Goal: Communication & Community: Answer question/provide support

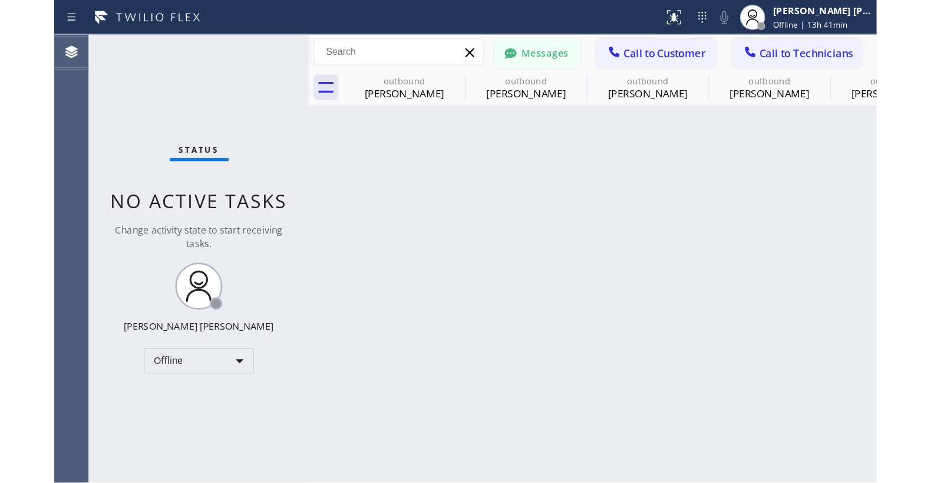
scroll to position [50, 0]
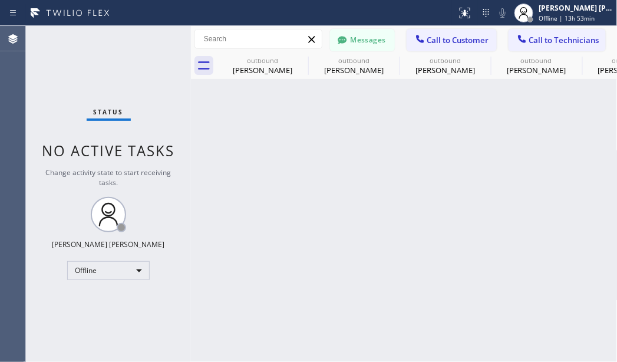
drag, startPoint x: 199, startPoint y: 348, endPoint x: 183, endPoint y: 11, distance: 336.9
click at [199, 347] on div "Back to Dashboard Change Sender ID Customers Technicians AT Asdiq T [DATE] 06:1…" at bounding box center [404, 194] width 427 height 336
click at [379, 44] on button "Messages" at bounding box center [362, 40] width 65 height 22
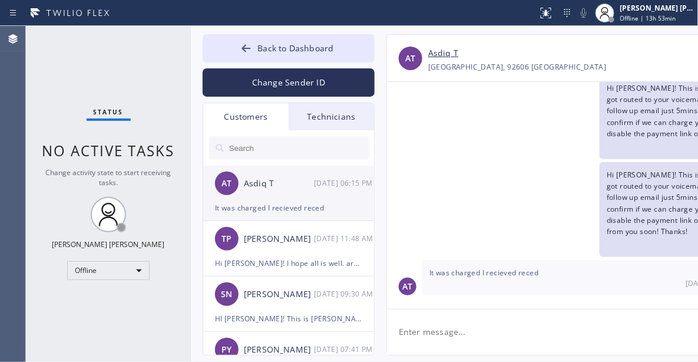
scroll to position [0, 0]
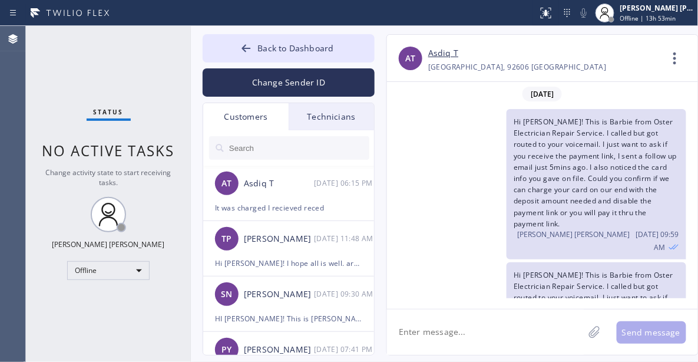
click at [259, 143] on input "text" at bounding box center [298, 148] width 141 height 24
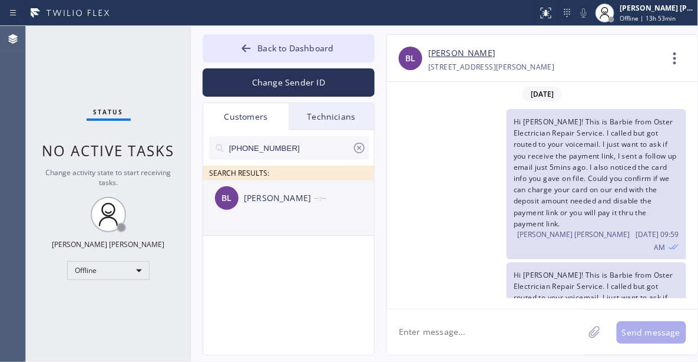
click at [271, 206] on div "BL [PERSON_NAME] --:--" at bounding box center [289, 197] width 172 height 35
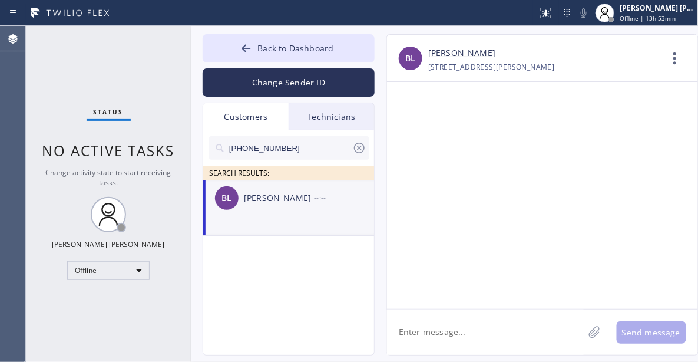
click at [457, 322] on textarea at bounding box center [485, 331] width 197 height 45
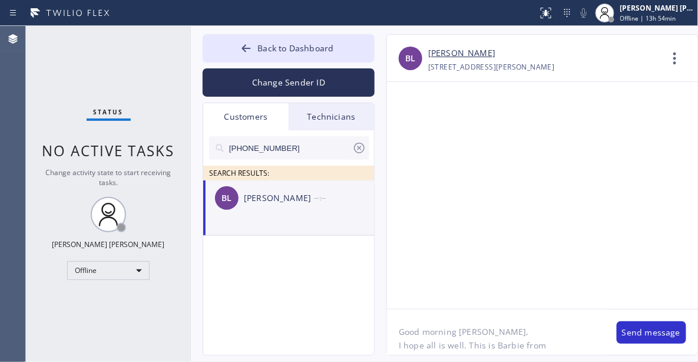
click at [546, 348] on textarea "Good morning [PERSON_NAME], I hope all is well. This is Barbie from" at bounding box center [496, 331] width 218 height 45
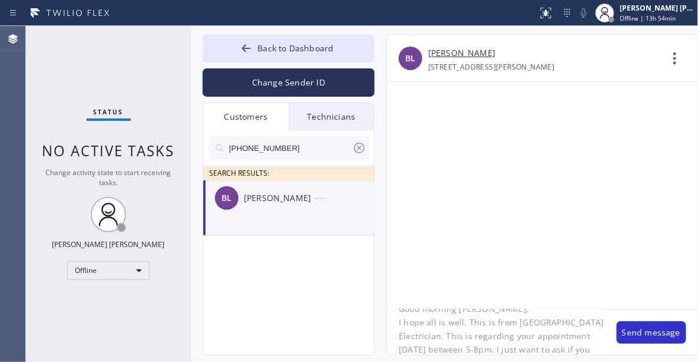
scroll to position [37, 0]
click at [266, 287] on div "[PHONE_NUMBER] SEARCH RESULTS: BL [PERSON_NAME] --:--" at bounding box center [289, 256] width 172 height 252
drag, startPoint x: 553, startPoint y: 347, endPoint x: 505, endPoint y: 339, distance: 48.4
click at [505, 339] on textarea "Good morning [PERSON_NAME], I hope all is well. This is from [GEOGRAPHIC_DATA] …" at bounding box center [496, 331] width 218 height 45
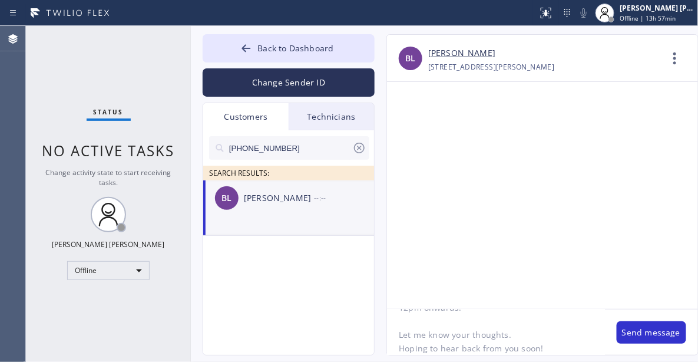
scroll to position [131, 0]
type textarea "Good morning [PERSON_NAME], I hope all is well. This is from [GEOGRAPHIC_DATA] …"
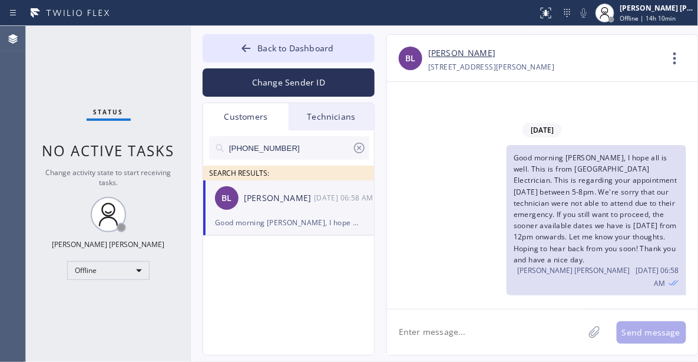
drag, startPoint x: 347, startPoint y: 329, endPoint x: 366, endPoint y: 311, distance: 25.9
click at [347, 329] on div "[PHONE_NUMBER] SEARCH RESULTS: BL [PERSON_NAME] [DATE] 06:58 AM Good morning [P…" at bounding box center [289, 256] width 172 height 252
click at [62, 28] on div "Status No active tasks Change activity state to start receiving tasks. [PERSON_…" at bounding box center [108, 194] width 165 height 336
click at [151, 325] on div "Status No active tasks Change activity state to start receiving tasks. [PERSON_…" at bounding box center [108, 194] width 165 height 336
click at [87, 88] on div "Status No active tasks Change activity state to start receiving tasks. [PERSON_…" at bounding box center [108, 194] width 165 height 336
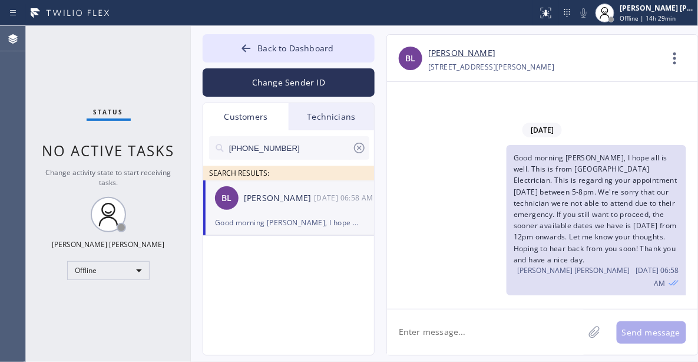
click at [108, 290] on div "Status No active tasks Change activity state to start receiving tasks. [PERSON_…" at bounding box center [108, 194] width 165 height 336
click at [108, 271] on div "Offline" at bounding box center [108, 270] width 83 height 19
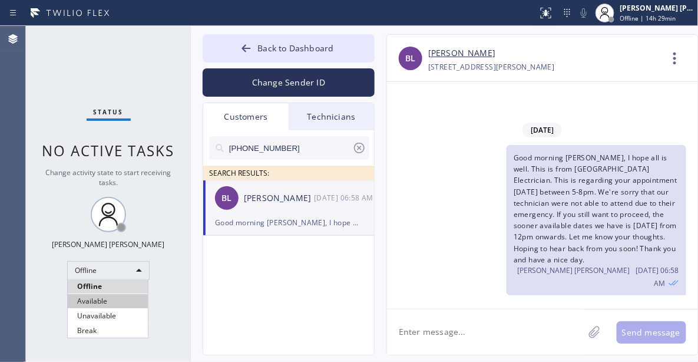
click at [108, 299] on li "Available" at bounding box center [108, 301] width 80 height 14
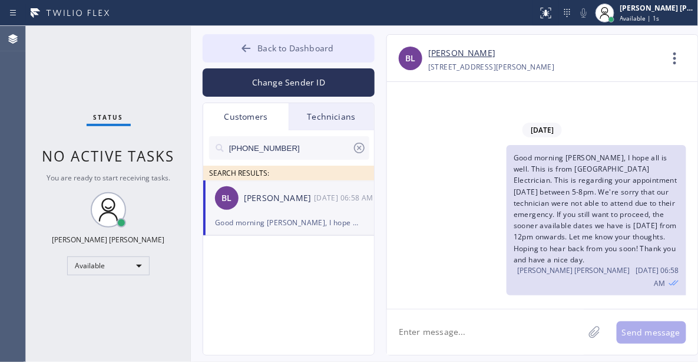
click at [282, 35] on button "Back to Dashboard" at bounding box center [289, 48] width 172 height 28
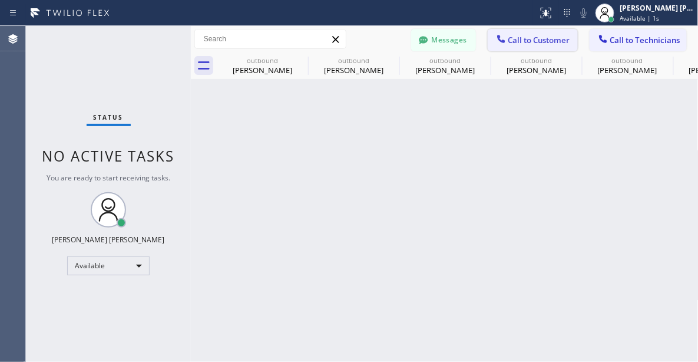
click at [572, 40] on button "Call to Customer" at bounding box center [533, 40] width 90 height 22
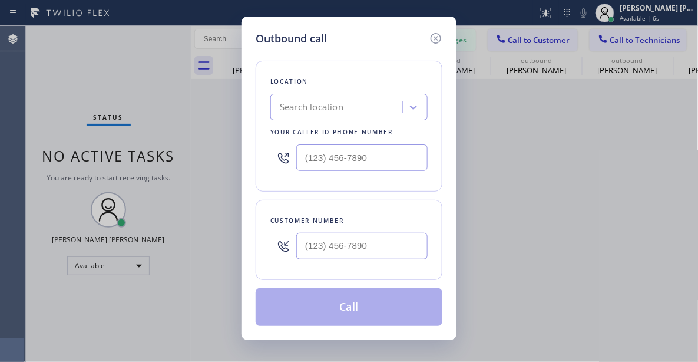
drag, startPoint x: 114, startPoint y: 113, endPoint x: 120, endPoint y: 107, distance: 8.3
click at [114, 113] on div "Outbound call Location Search location Your caller id phone number Customer num…" at bounding box center [349, 181] width 698 height 362
click at [313, 248] on input "(___) ___-____" at bounding box center [361, 246] width 131 height 27
paste input "562) 260-5212"
type input "[PHONE_NUMBER]"
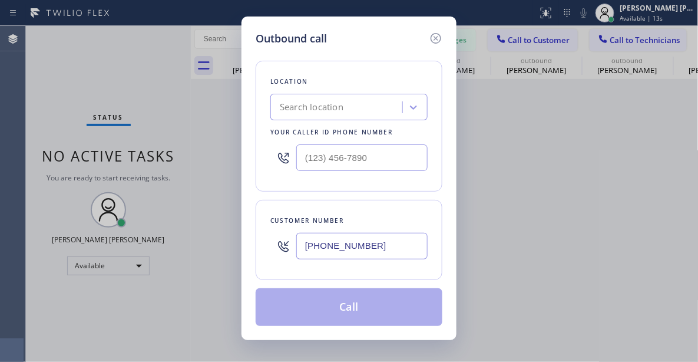
click at [4, 160] on div "Outbound call Location Search location Your caller id phone number Customer num…" at bounding box center [349, 181] width 698 height 362
click at [338, 104] on div "Search location" at bounding box center [312, 108] width 64 height 14
paste input "Blue Moon Electrical [GEOGRAPHIC_DATA]"
type input "Blue Moon Electrical [GEOGRAPHIC_DATA]"
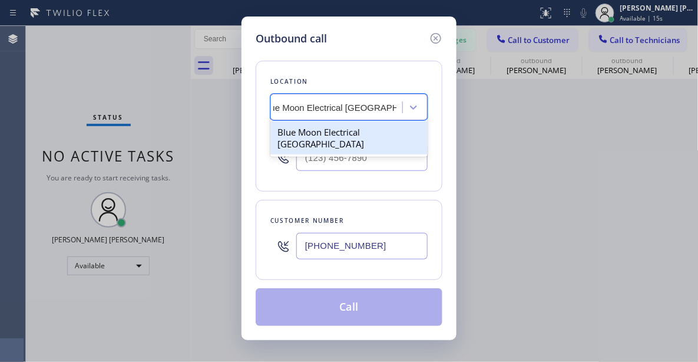
click at [371, 134] on div "Blue Moon Electrical [GEOGRAPHIC_DATA]" at bounding box center [349, 137] width 157 height 33
type input "[PHONE_NUMBER]"
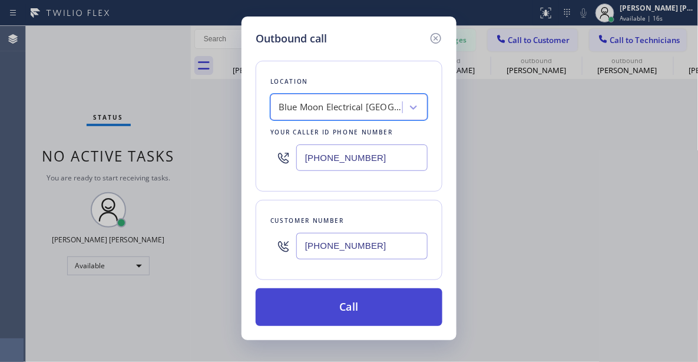
click at [365, 309] on button "Call" at bounding box center [349, 307] width 187 height 38
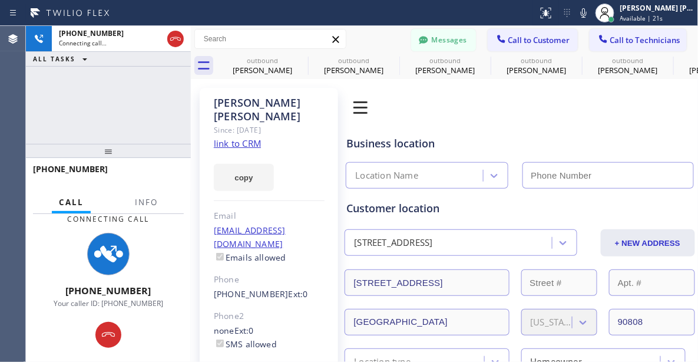
type input "[PHONE_NUMBER]"
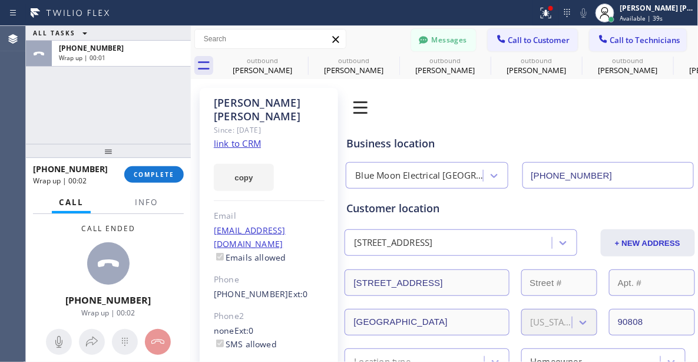
drag, startPoint x: 70, startPoint y: 113, endPoint x: 91, endPoint y: 123, distance: 24.0
click at [71, 113] on div "ALL TASKS ALL TASKS ACTIVE TASKS TASKS IN WRAP UP [PHONE_NUMBER] Wrap up | 00:01" at bounding box center [108, 85] width 165 height 118
click at [166, 177] on span "COMPLETE" at bounding box center [154, 174] width 41 height 8
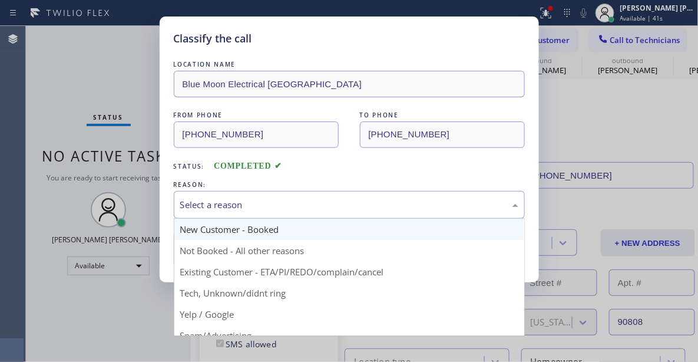
drag, startPoint x: 280, startPoint y: 207, endPoint x: 291, endPoint y: 235, distance: 30.2
click at [280, 208] on div "Select a reason" at bounding box center [349, 205] width 338 height 14
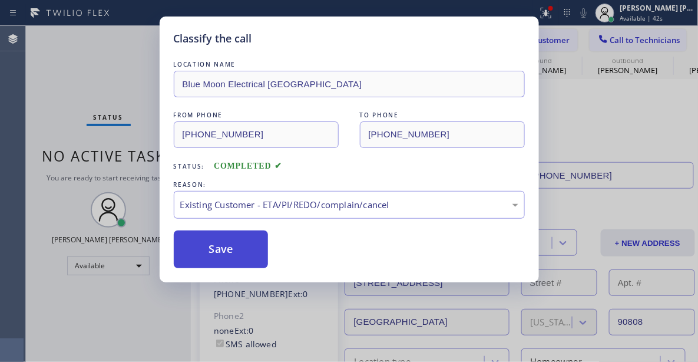
click at [250, 256] on button "Save" at bounding box center [221, 249] width 95 height 38
click at [248, 256] on button "Save" at bounding box center [221, 249] width 95 height 38
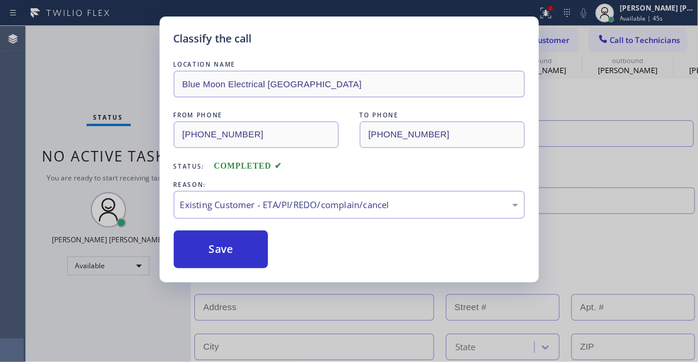
click at [200, 260] on div "Back to Dashboard Change Sender ID Customers Technicians [PHONE_NUMBER] SEARCH …" at bounding box center [445, 194] width 508 height 336
click at [125, 306] on div "Status No active tasks You are ready to start receiving tasks. [PERSON_NAME] [P…" at bounding box center [108, 194] width 165 height 336
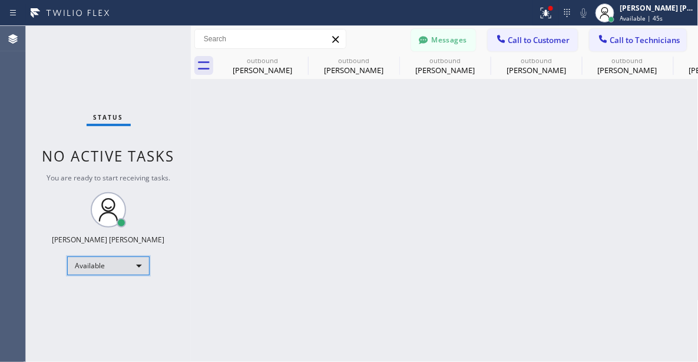
click at [134, 267] on div "Available" at bounding box center [108, 265] width 83 height 19
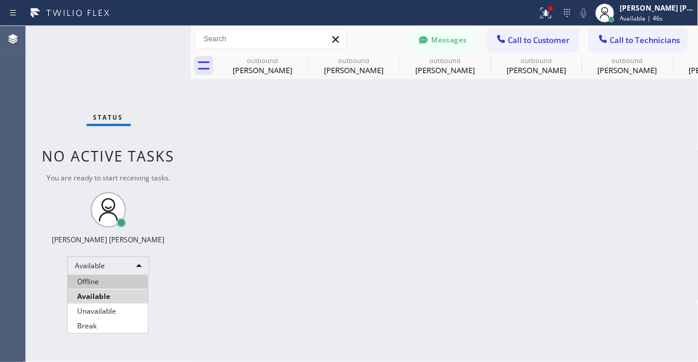
click at [126, 283] on li "Offline" at bounding box center [108, 282] width 80 height 14
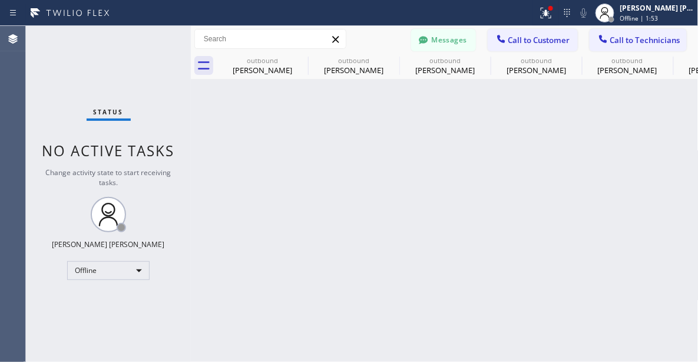
drag, startPoint x: 69, startPoint y: 71, endPoint x: 54, endPoint y: 0, distance: 72.9
click at [69, 71] on div "Status No active tasks Change activity state to start receiving tasks. [PERSON_…" at bounding box center [108, 194] width 165 height 336
